Goal: Task Accomplishment & Management: Complete application form

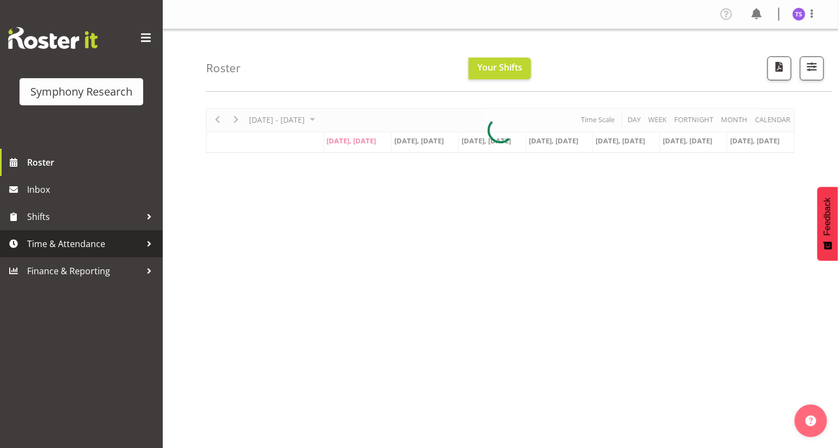
click at [71, 246] on span "Time & Attendance" at bounding box center [84, 243] width 114 height 16
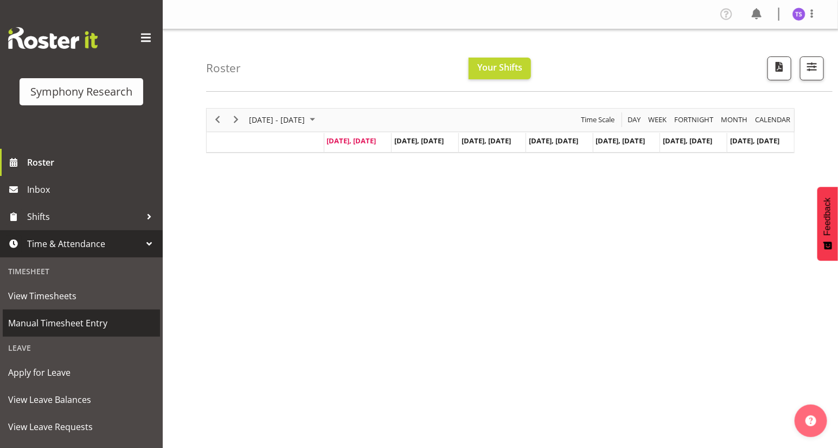
click at [76, 325] on span "Manual Timesheet Entry" at bounding box center [81, 323] width 146 height 16
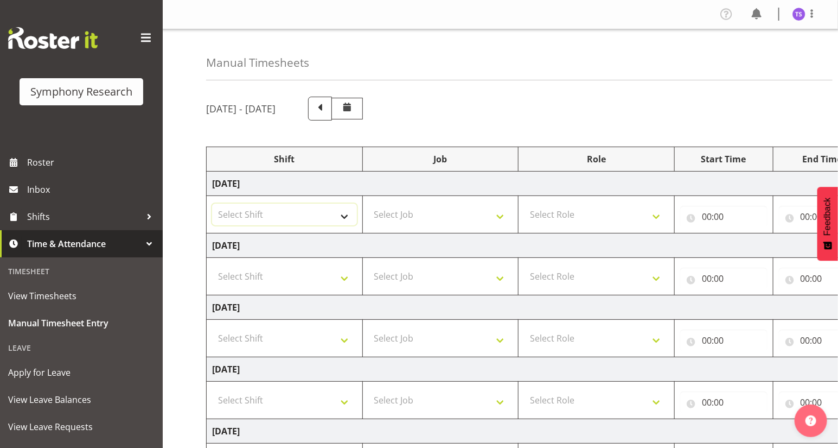
click at [343, 218] on select "Select Shift !!Weekend Residential (Roster IT Shift Label) *Business 9/10am ~ 4…" at bounding box center [284, 214] width 145 height 22
select select "26078"
click at [212, 203] on select "Select Shift !!Weekend Residential (Roster IT Shift Label) *Business 9/10am ~ 4…" at bounding box center [284, 214] width 145 height 22
click at [498, 214] on select "Select Job 550060 IF Admin 553492 World Poll Aus Wave 2 Main 2025 553493 World …" at bounding box center [440, 214] width 145 height 22
select select "10527"
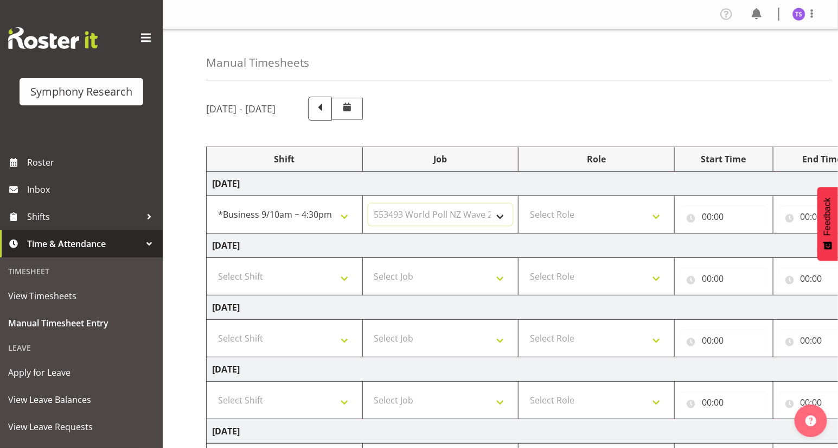
click at [368, 203] on select "Select Job 550060 IF Admin 553492 World Poll Aus Wave 2 Main 2025 553493 World …" at bounding box center [440, 214] width 145 height 22
click at [654, 216] on select "Select Role Briefing Interviewing" at bounding box center [596, 214] width 145 height 22
drag, startPoint x: 578, startPoint y: 256, endPoint x: 597, endPoint y: 247, distance: 20.4
click at [578, 258] on td "Select Role Briefing Interviewing" at bounding box center [597, 276] width 156 height 37
click at [705, 218] on input "00:00" at bounding box center [723, 217] width 87 height 22
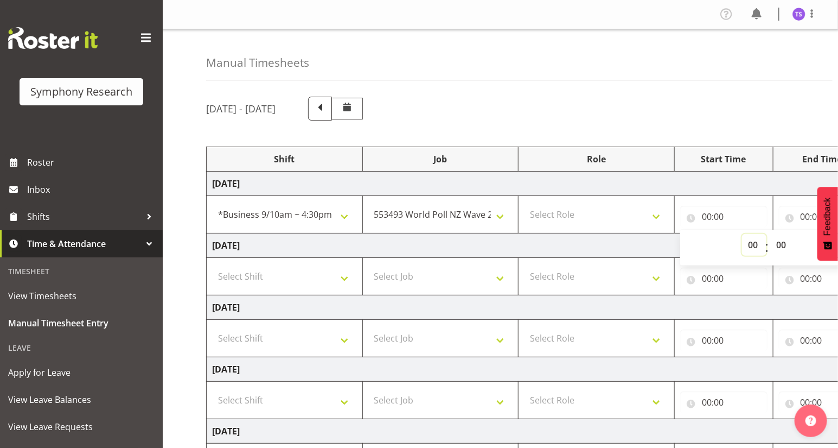
click at [748, 248] on select "00 01 02 03 04 05 06 07 08 09 10 11 12 13 14 15 16 17 18 19 20 21 22 23" at bounding box center [754, 245] width 24 height 22
select select "10"
click at [742, 234] on select "00 01 02 03 04 05 06 07 08 09 10 11 12 13 14 15 16 17 18 19 20 21 22 23" at bounding box center [754, 245] width 24 height 22
type input "10:00"
click at [800, 216] on input "00:00" at bounding box center [822, 217] width 87 height 22
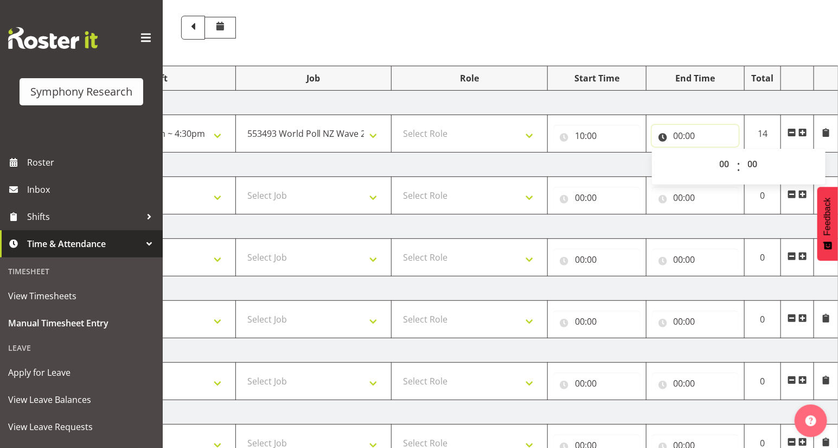
scroll to position [74, 0]
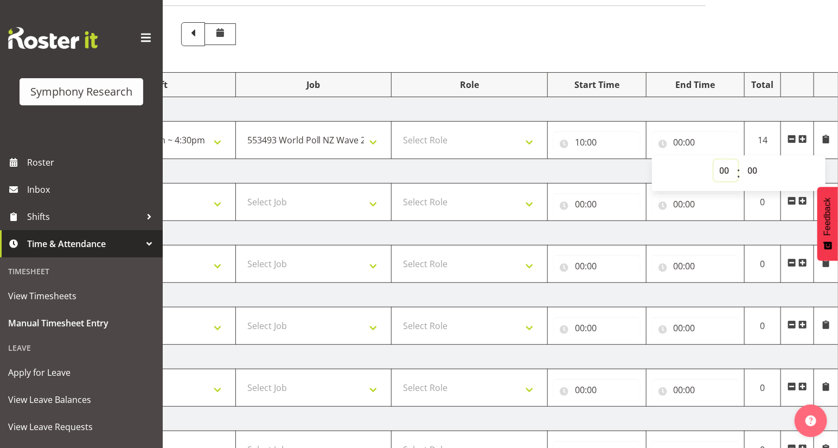
click at [725, 173] on select "00 01 02 03 04 05 06 07 08 09 10 11 12 13 14 15 16 17 18 19 20 21 22 23" at bounding box center [726, 170] width 24 height 22
select select "13"
click at [714, 159] on select "00 01 02 03 04 05 06 07 08 09 10 11 12 13 14 15 16 17 18 19 20 21 22 23" at bounding box center [726, 170] width 24 height 22
type input "13:00"
click at [803, 138] on span at bounding box center [802, 139] width 9 height 9
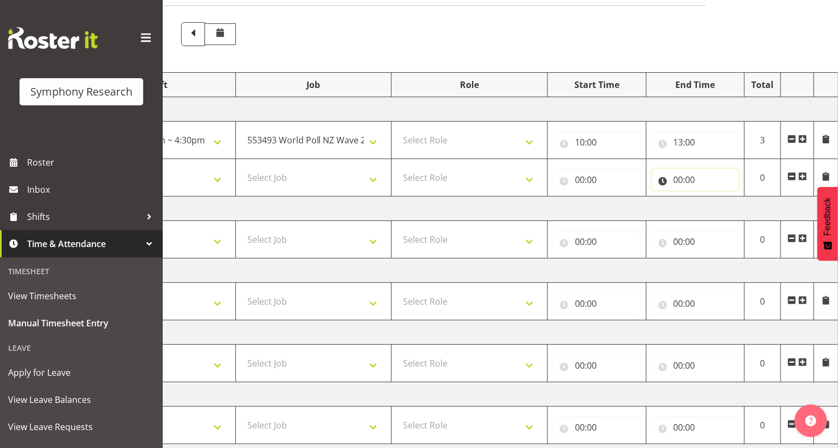
click at [677, 181] on input "00:00" at bounding box center [695, 180] width 87 height 22
click at [724, 212] on select "00 01 02 03 04 05 06 07 08 09 10 11 12 13 14 15 16 17 18 19 20 21 22 23" at bounding box center [726, 208] width 24 height 22
select select "15"
click at [714, 197] on select "00 01 02 03 04 05 06 07 08 09 10 11 12 13 14 15 16 17 18 19 20 21 22 23" at bounding box center [726, 208] width 24 height 22
type input "15:00"
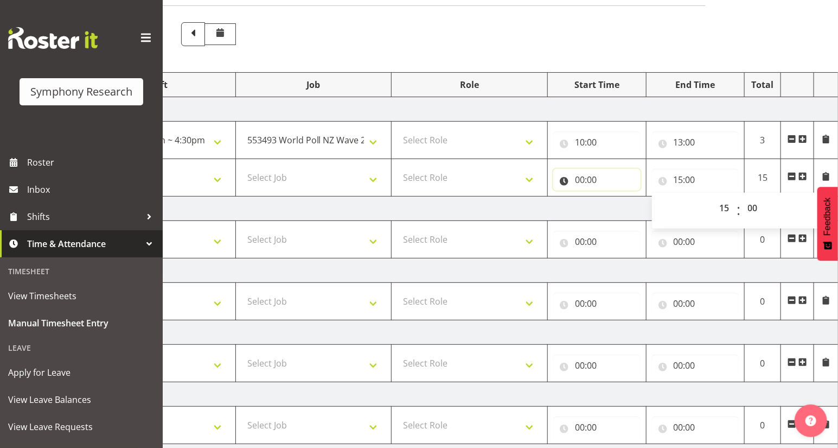
click at [580, 182] on input "00:00" at bounding box center [596, 180] width 87 height 22
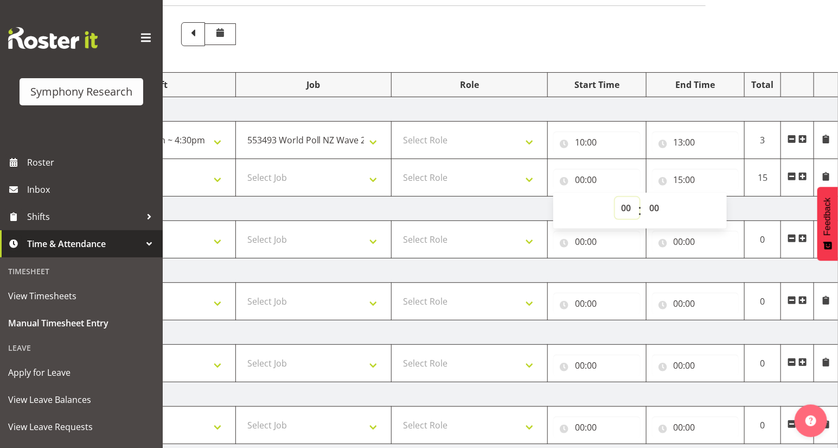
click at [625, 210] on select "00 01 02 03 04 05 06 07 08 09 10 11 12 13 14 15 16 17 18 19 20 21 22 23" at bounding box center [627, 208] width 24 height 22
select select "13"
click at [615, 197] on select "00 01 02 03 04 05 06 07 08 09 10 11 12 13 14 15 16 17 18 19 20 21 22 23" at bounding box center [627, 208] width 24 height 22
type input "13:00"
click at [527, 148] on select "Select Role Briefing Interviewing" at bounding box center [469, 140] width 145 height 22
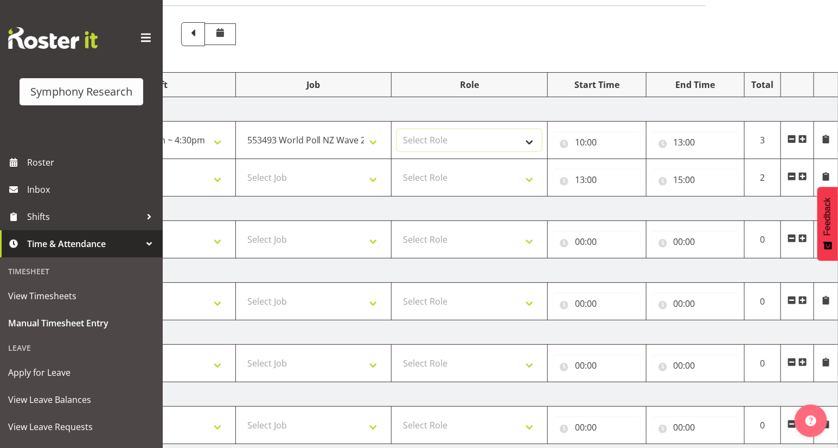
select select "47"
click at [397, 129] on select "Select Role Briefing Interviewing" at bounding box center [469, 140] width 145 height 22
click at [528, 180] on select "Select Role Briefing Interviewing" at bounding box center [469, 178] width 145 height 22
click at [370, 180] on select "Select Job 550060 IF Admin 553492 World Poll Aus Wave 2 Main 2025 553493 World …" at bounding box center [313, 178] width 145 height 22
select select "10527"
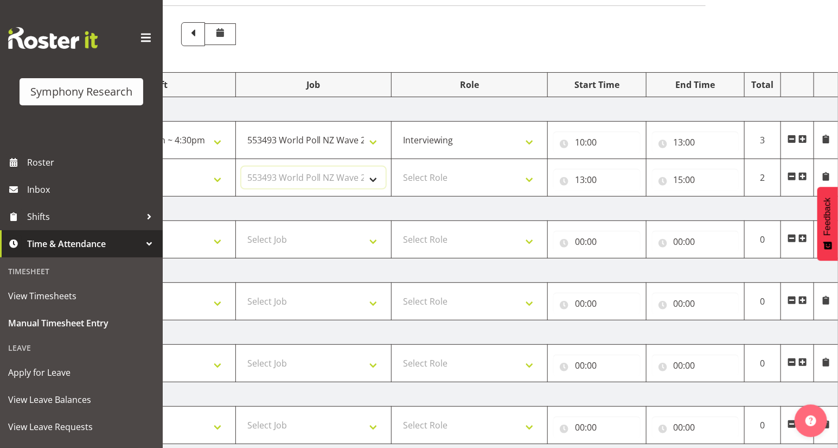
click at [241, 167] on select "Select Job 550060 IF Admin 553492 World Poll Aus Wave 2 Main 2025 553493 World …" at bounding box center [313, 178] width 145 height 22
click at [215, 178] on select "Select Shift !!Weekend Residential (Roster IT Shift Label) *Business 9/10am ~ 4…" at bounding box center [157, 178] width 145 height 22
select select "26078"
click at [85, 167] on select "Select Shift !!Weekend Residential (Roster IT Shift Label) *Business 9/10am ~ 4…" at bounding box center [157, 178] width 145 height 22
click at [803, 177] on span at bounding box center [802, 176] width 9 height 9
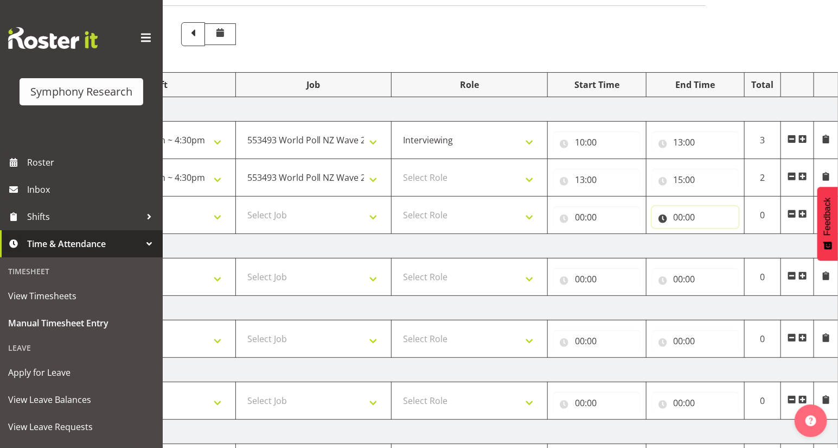
click at [678, 218] on input "00:00" at bounding box center [695, 217] width 87 height 22
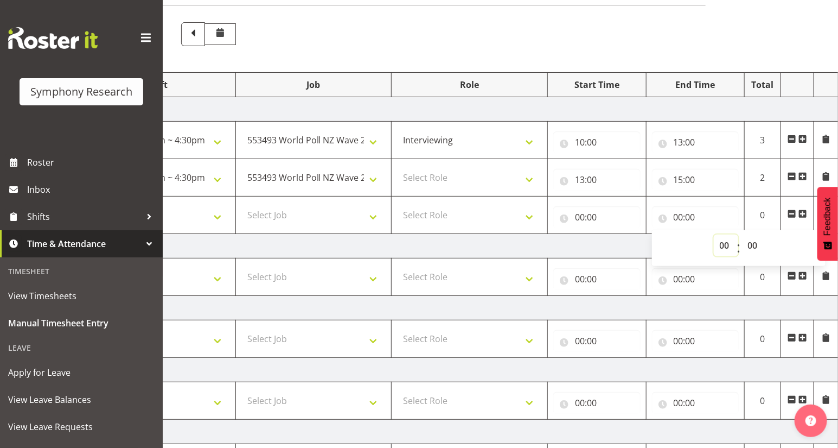
click at [721, 247] on select "00 01 02 03 04 05 06 07 08 09 10 11 12 13 14 15 16 17 18 19 20 21 22 23" at bounding box center [726, 245] width 24 height 22
select select "21"
click at [714, 234] on select "00 01 02 03 04 05 06 07 08 09 10 11 12 13 14 15 16 17 18 19 20 21 22 23" at bounding box center [726, 245] width 24 height 22
type input "21:00"
click at [580, 221] on input "00:00" at bounding box center [596, 217] width 87 height 22
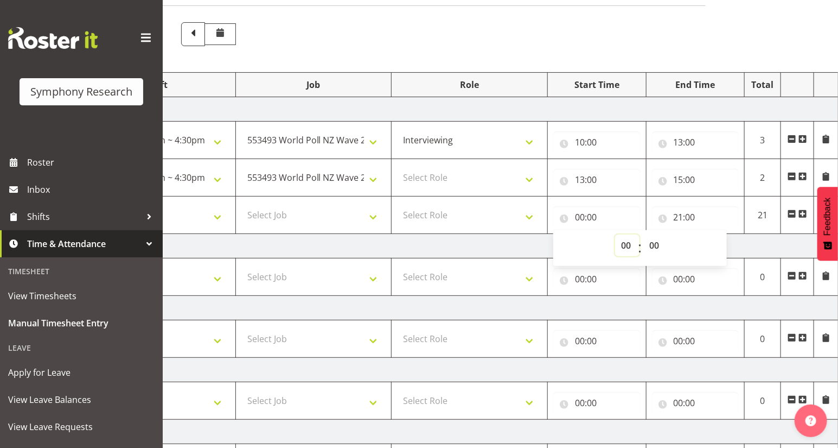
click at [622, 242] on select "00 01 02 03 04 05 06 07 08 09 10 11 12 13 14 15 16 17 18 19 20 21 22 23" at bounding box center [627, 245] width 24 height 22
select select "17"
click at [615, 234] on select "00 01 02 03 04 05 06 07 08 09 10 11 12 13 14 15 16 17 18 19 20 21 22 23" at bounding box center [627, 245] width 24 height 22
type input "17:00"
click at [527, 182] on select "Select Role Briefing Interviewing" at bounding box center [469, 178] width 145 height 22
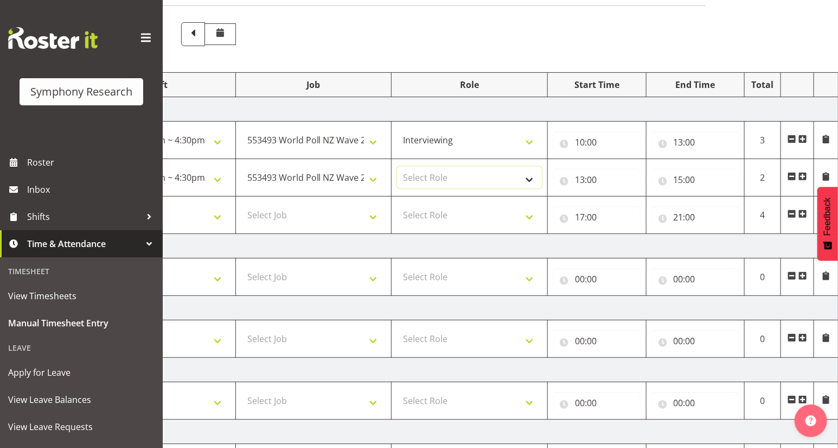
select select "47"
click at [397, 167] on select "Select Role Briefing Interviewing" at bounding box center [469, 178] width 145 height 22
click at [526, 216] on select "Select Role Briefing Interviewing" at bounding box center [469, 215] width 145 height 22
select select "47"
click at [397, 204] on select "Select Role Briefing Interviewing" at bounding box center [469, 215] width 145 height 22
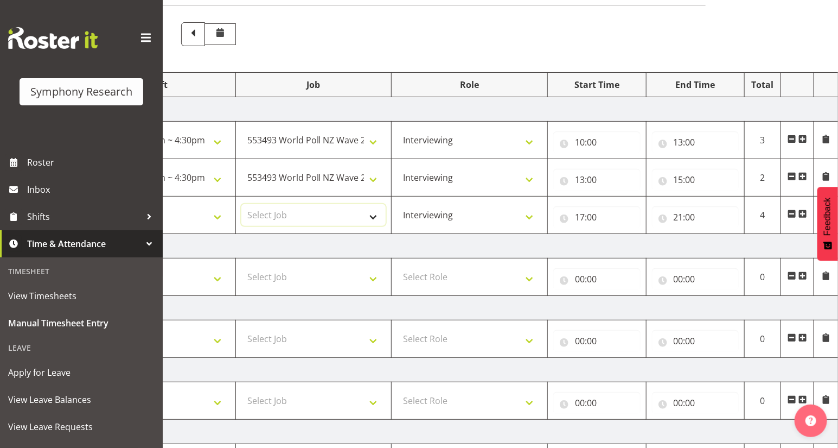
click at [372, 219] on select "Select Job 550060 IF Admin 553492 World Poll Aus Wave 2 Main 2025 553493 World …" at bounding box center [313, 215] width 145 height 22
select select "10527"
click at [241, 204] on select "Select Job 550060 IF Admin 553492 World Poll Aus Wave 2 Main 2025 553493 World …" at bounding box center [313, 215] width 145 height 22
click at [213, 217] on select "Select Shift !!Weekend Residential (Roster IT Shift Label) *Business 9/10am ~ 4…" at bounding box center [157, 215] width 145 height 22
select select "41604"
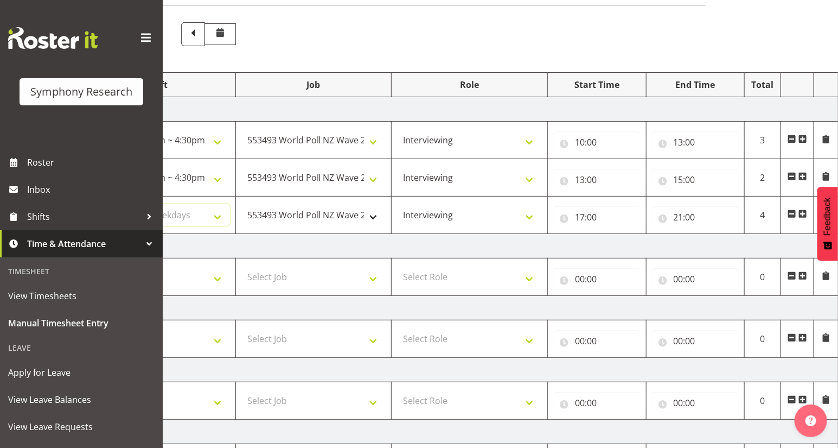
click at [85, 204] on select "Select Shift !!Weekend Residential (Roster IT Shift Label) *Business 9/10am ~ 4…" at bounding box center [157, 215] width 145 height 22
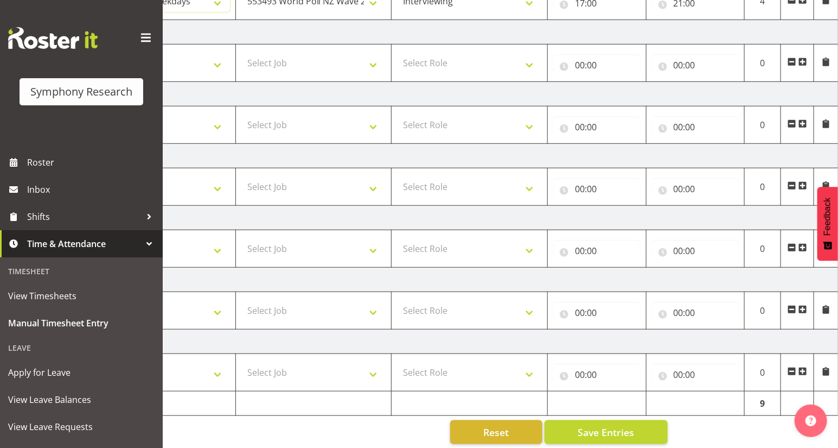
scroll to position [297, 0]
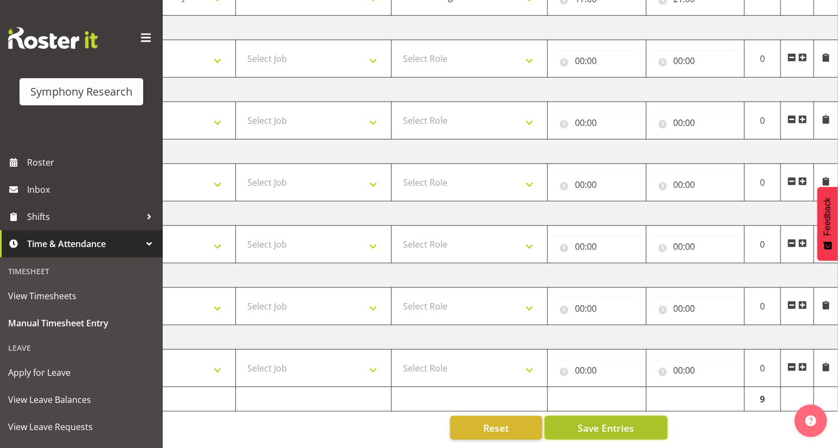
click at [594, 423] on span "Save Entries" at bounding box center [606, 427] width 56 height 14
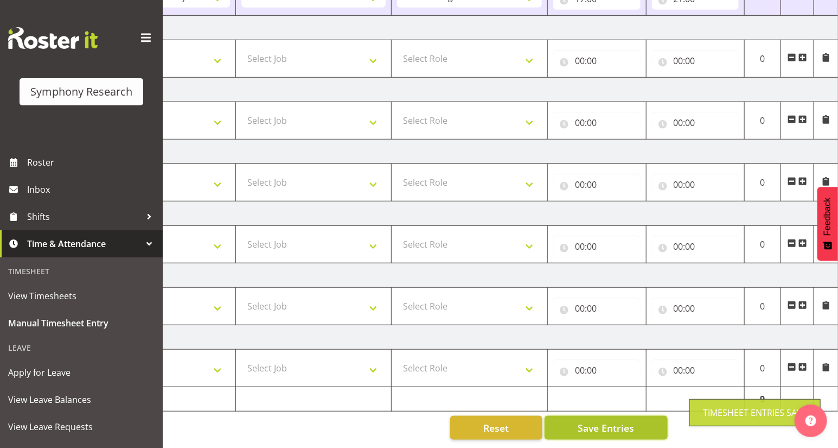
click at [594, 423] on span "Save Entries" at bounding box center [606, 427] width 56 height 14
